Goal: Information Seeking & Learning: Learn about a topic

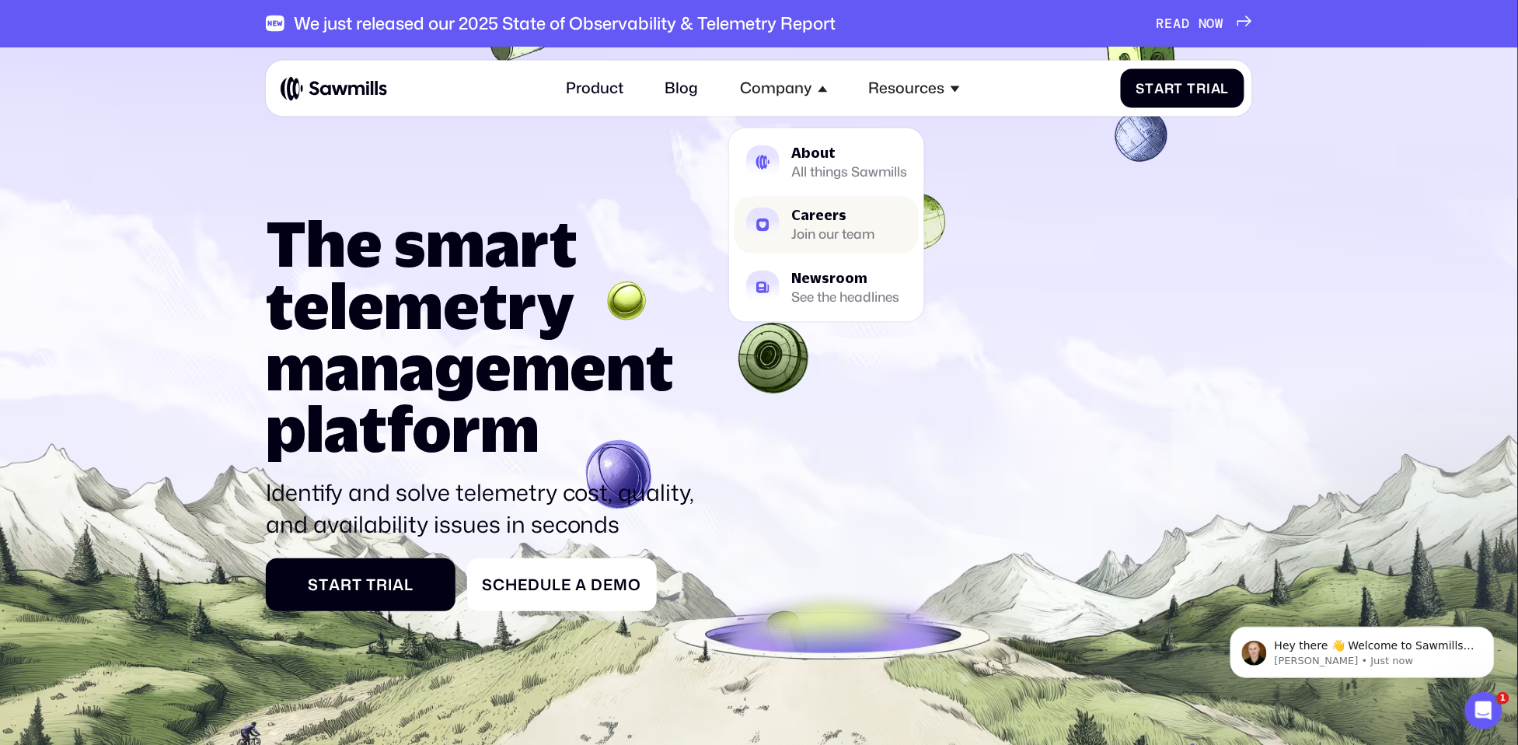
click at [837, 235] on div "Join our team" at bounding box center [832, 235] width 83 height 12
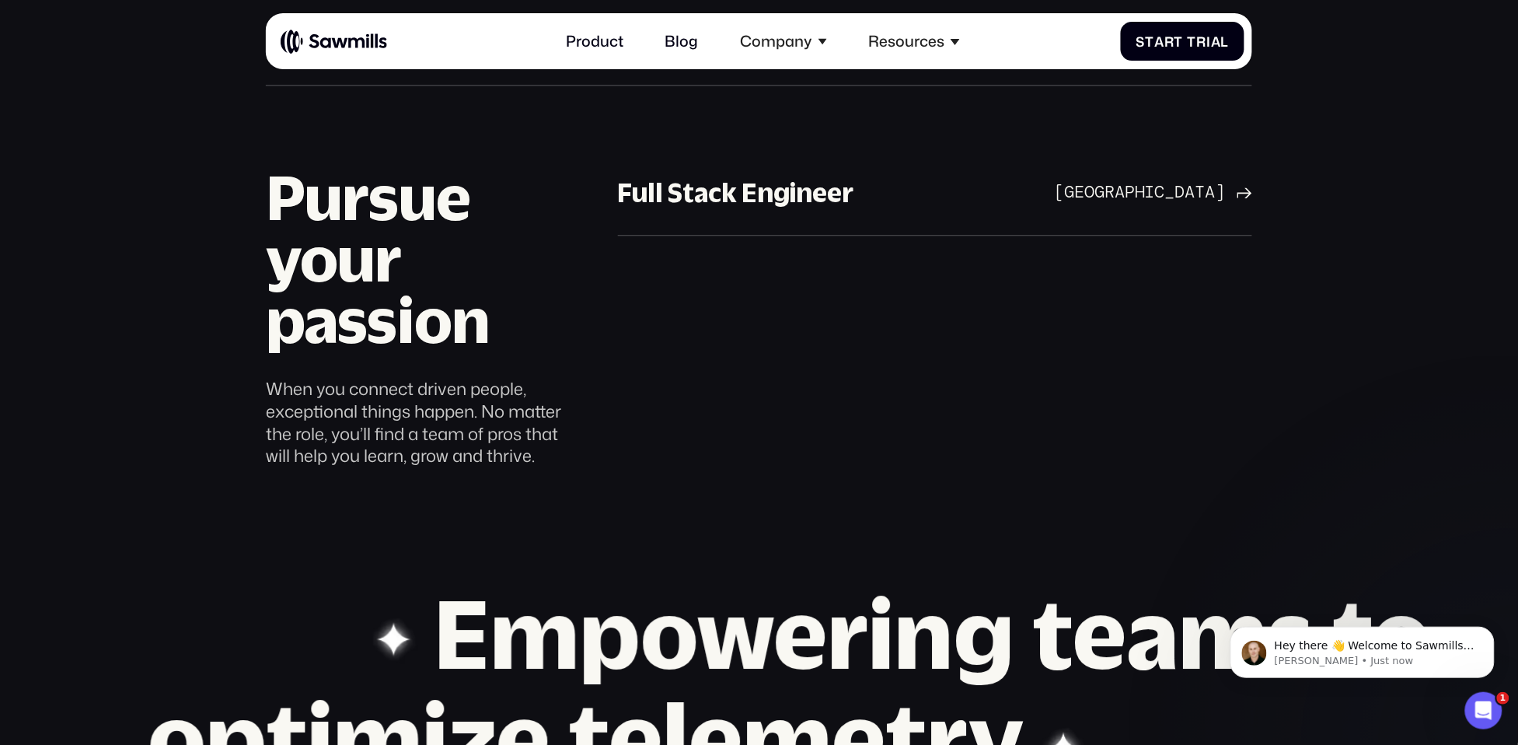
scroll to position [1233, 0]
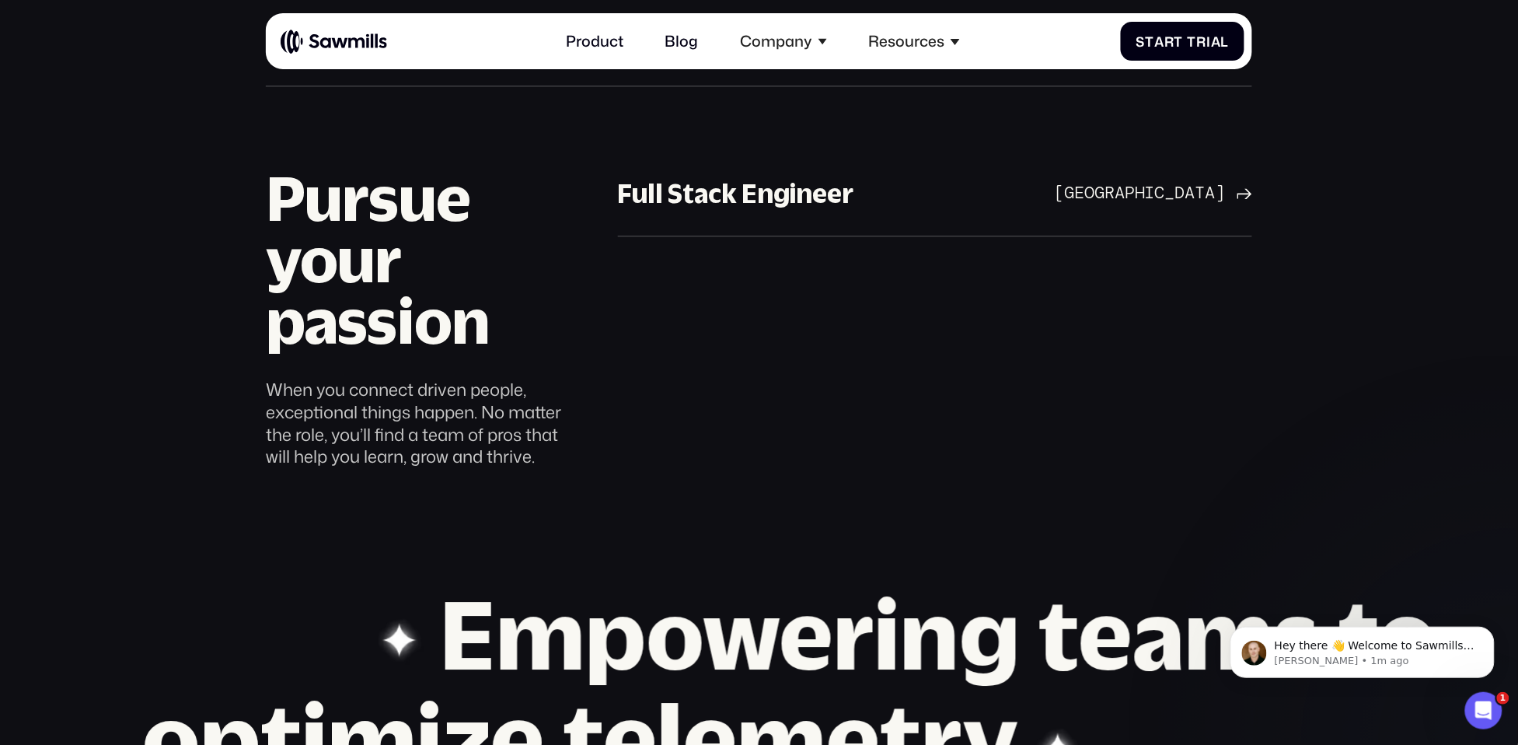
click at [52, 461] on section "Pursue your passion When you connect driven people, exceptional things happen. …" at bounding box center [759, 309] width 1518 height 431
